Goal: Task Accomplishment & Management: Use online tool/utility

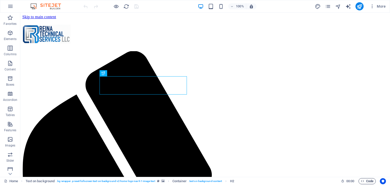
click at [363, 182] on icon "button" at bounding box center [361, 181] width 3 height 3
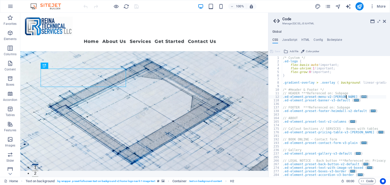
click at [361, 96] on span "..." at bounding box center [363, 96] width 5 height 3
click at [349, 96] on div "/* Custom */ .ed-logo { flex-basis : auto !important; flex-shrink : 1 !importan…" at bounding box center [386, 118] width 209 height 124
type textarea ".ed-element.preset-menu-v2-[PERSON_NAME] { @include menu-v2("
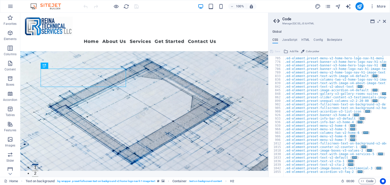
scroll to position [593, 0]
click at [116, 1] on div "100% More" at bounding box center [194, 6] width 389 height 12
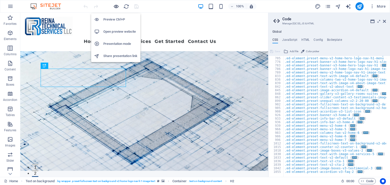
click at [116, 5] on icon "button" at bounding box center [116, 7] width 6 height 6
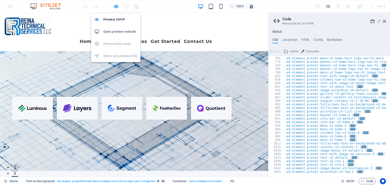
click at [116, 31] on h6 "Open preview website" at bounding box center [120, 32] width 34 height 6
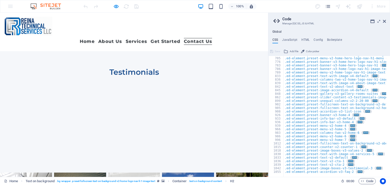
scroll to position [2632, 0]
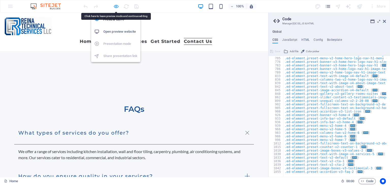
click at [114, 4] on icon "button" at bounding box center [116, 7] width 6 height 6
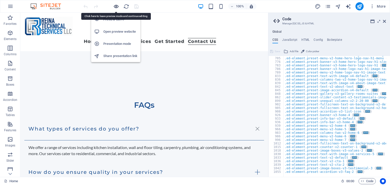
scroll to position [3088, 0]
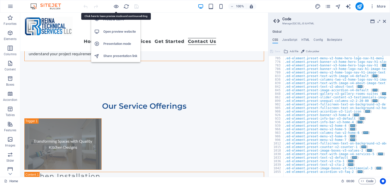
click at [114, 20] on h6 "Preview Ctrl+P" at bounding box center [120, 19] width 34 height 6
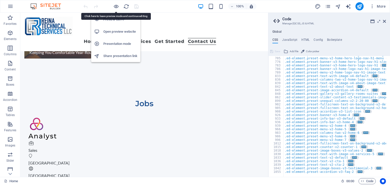
scroll to position [2632, 0]
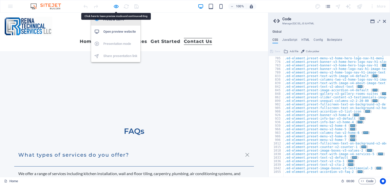
click at [114, 20] on h6 "Preview Ctrl+P" at bounding box center [120, 19] width 34 height 6
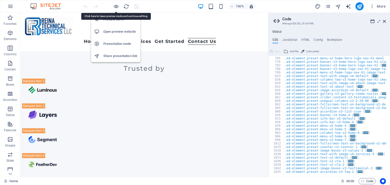
scroll to position [3088, 0]
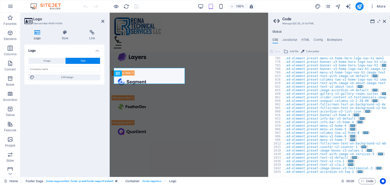
scroll to position [3905, 0]
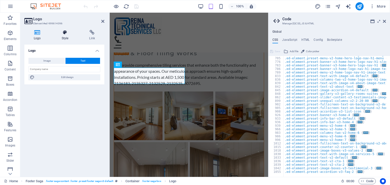
click at [66, 34] on icon at bounding box center [65, 32] width 26 height 5
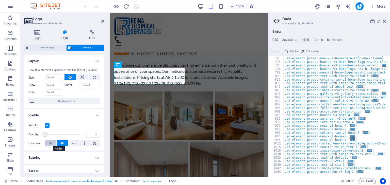
click at [47, 143] on button at bounding box center [50, 143] width 11 height 6
click at [60, 143] on icon at bounding box center [62, 143] width 4 height 6
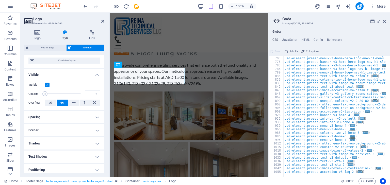
scroll to position [42, 0]
click at [81, 118] on h4 "Spacing" at bounding box center [64, 116] width 80 height 12
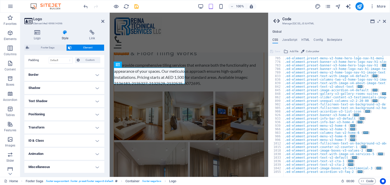
scroll to position [0, 0]
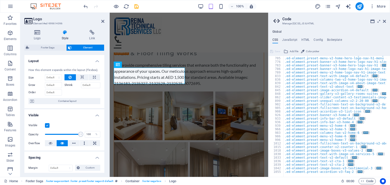
drag, startPoint x: 63, startPoint y: 135, endPoint x: 80, endPoint y: 135, distance: 16.7
click at [80, 135] on span at bounding box center [63, 135] width 36 height 8
type input "3"
drag, startPoint x: 80, startPoint y: 136, endPoint x: 46, endPoint y: 133, distance: 34.9
click at [46, 133] on span at bounding box center [45, 134] width 5 height 5
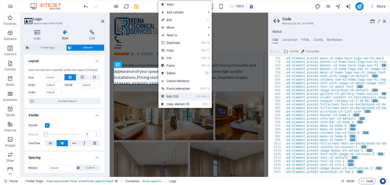
click at [180, 96] on link "Ctrl Alt C Edit CSS" at bounding box center [175, 97] width 34 height 8
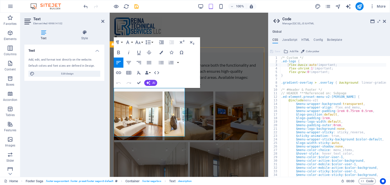
drag, startPoint x: 158, startPoint y: 90, endPoint x: 145, endPoint y: 117, distance: 30.1
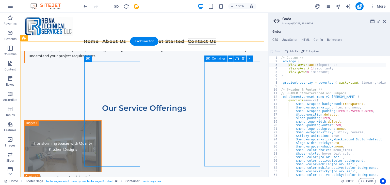
scroll to position [3088, 0]
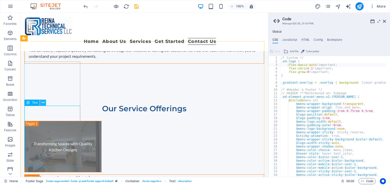
click at [43, 102] on icon at bounding box center [43, 102] width 3 height 5
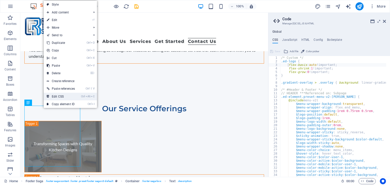
click at [54, 96] on link "Ctrl Alt C Edit CSS" at bounding box center [61, 97] width 34 height 8
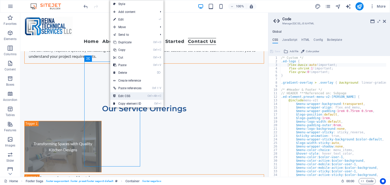
click at [128, 97] on link "Ctrl Alt C Edit CSS" at bounding box center [127, 96] width 34 height 8
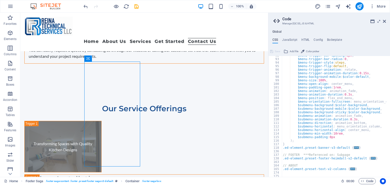
scroll to position [325, 0]
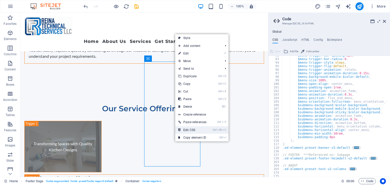
click at [192, 131] on link "Ctrl Alt C Edit CSS" at bounding box center [192, 130] width 34 height 8
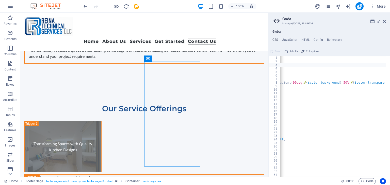
scroll to position [0, 103]
click at [374, 82] on div "/* Custom */ .ed-logo { flex-basis : auto !important; flex-shrink : 1 !importan…" at bounding box center [281, 118] width 209 height 124
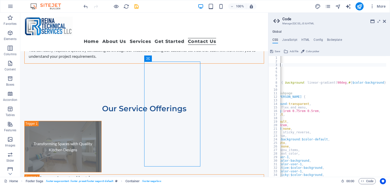
scroll to position [0, 54]
click at [360, 66] on div "/* Custom */ .ed-logo { flex-basis : auto !important; flex-shrink : 1 !importan…" at bounding box center [330, 118] width 209 height 124
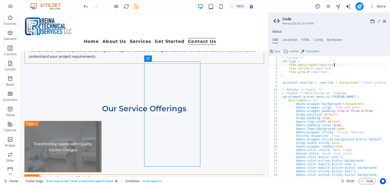
scroll to position [0, 0]
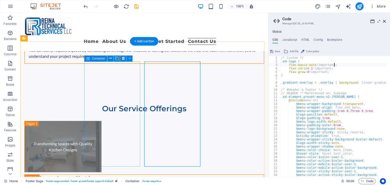
type textarea "flex-basis: auto!important;"
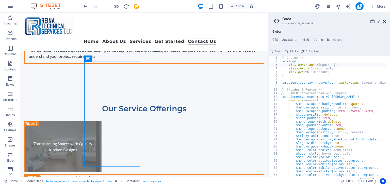
click at [385, 23] on icon at bounding box center [384, 21] width 3 height 4
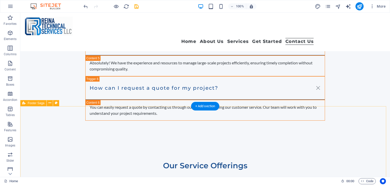
scroll to position [3070, 0]
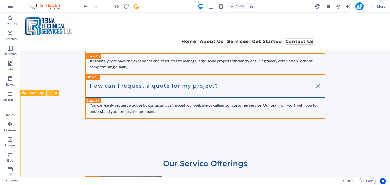
click at [48, 93] on button at bounding box center [50, 93] width 6 height 6
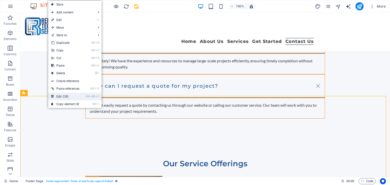
click at [56, 97] on link "Ctrl Alt C Edit CSS" at bounding box center [65, 97] width 34 height 8
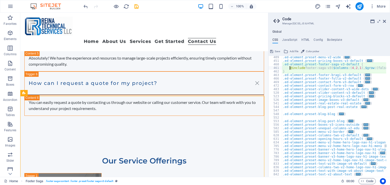
scroll to position [512, 0]
click at [365, 74] on span "..." at bounding box center [367, 75] width 5 height 3
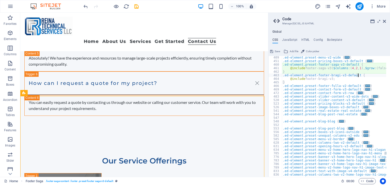
click at [361, 74] on div ".ed-element.preset-menu-v2-wide { ... } .ed-element.preset-pricing-boxes-v3-def…" at bounding box center [386, 118] width 209 height 124
click at [365, 86] on span "..." at bounding box center [367, 85] width 5 height 3
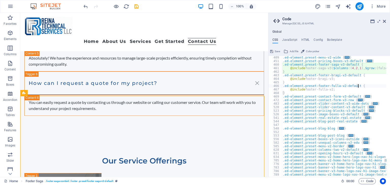
click at [361, 86] on div ".ed-element.preset-menu-v2-wide { ... } .ed-element.preset-pricing-boxes-v3-def…" at bounding box center [386, 118] width 209 height 124
type textarea ".ed-element.preset-footer-fulla-v2-default { @include footer-fulla-v2;"
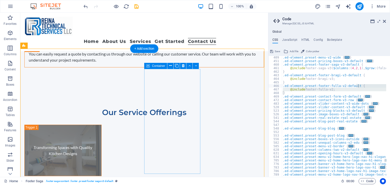
scroll to position [3081, 0]
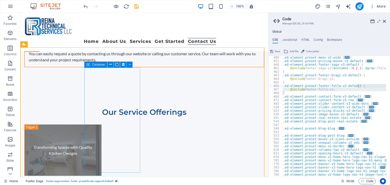
click at [88, 66] on icon at bounding box center [88, 65] width 4 height 6
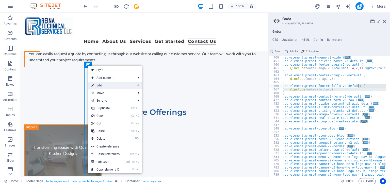
click at [105, 85] on link "⏎ Edit" at bounding box center [105, 86] width 34 height 8
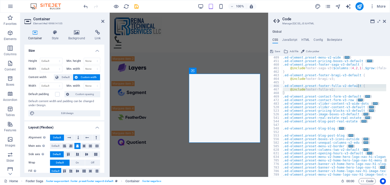
scroll to position [3899, 0]
